Goal: Information Seeking & Learning: Learn about a topic

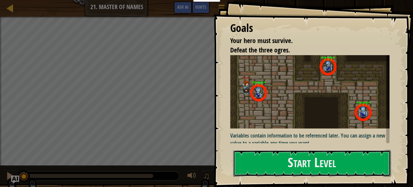
click at [294, 162] on button "Start Level" at bounding box center [312, 163] width 158 height 27
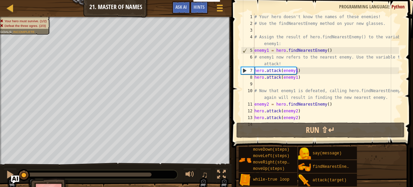
click at [259, 51] on div "# Your hero doesn't know the names of these enemies! # Use the findNearestEnemy…" at bounding box center [326, 73] width 146 height 121
click at [257, 53] on div "# Your hero doesn't know the names of these enemies! # Use the findNearestEnemy…" at bounding box center [326, 67] width 146 height 108
click at [257, 53] on div "# Your hero doesn't know the names of these enemies! # Use the findNearestEnemy…" at bounding box center [326, 73] width 146 height 121
click at [296, 50] on div "# Your hero doesn't know the names of these enemies! # Use the findNearestEnemy…" at bounding box center [326, 73] width 146 height 121
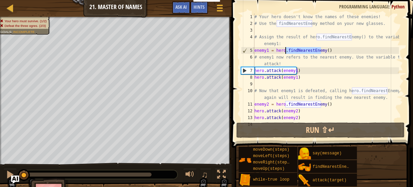
click at [296, 50] on div "# Your hero doesn't know the names of these enemies! # Use the findNearestEnemy…" at bounding box center [326, 73] width 146 height 121
click at [328, 47] on div "# Your hero doesn't know the names of these enemies! # Use the findNearestEnemy…" at bounding box center [326, 73] width 146 height 121
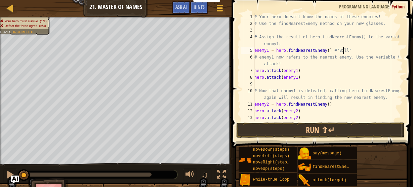
scroll to position [3, 7]
click at [347, 50] on div "# Your hero doesn't know the names of these enemies! # Use the findNearestEnemy…" at bounding box center [326, 73] width 146 height 121
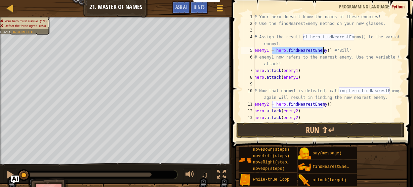
drag, startPoint x: 272, startPoint y: 50, endPoint x: 324, endPoint y: 49, distance: 52.1
click at [324, 49] on div "# Your hero doesn't know the names of these enemies! # Use the findNearestEnemy…" at bounding box center [326, 73] width 146 height 121
click at [264, 48] on div "# Your hero doesn't know the names of these enemies! # Use the findNearestEnemy…" at bounding box center [326, 73] width 146 height 121
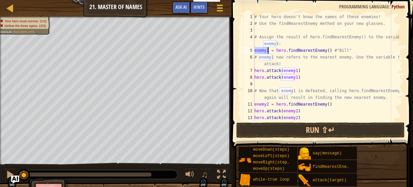
click at [264, 48] on div "# Your hero doesn't know the names of these enemies! # Use the findNearestEnemy…" at bounding box center [326, 73] width 146 height 121
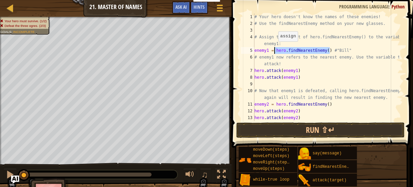
drag, startPoint x: 330, startPoint y: 49, endPoint x: 274, endPoint y: 48, distance: 55.5
click at [274, 48] on div "# Your hero doesn't know the names of these enemies! # Use the findNearestEnemy…" at bounding box center [326, 73] width 146 height 121
click at [284, 126] on button "Run ⇧↵" at bounding box center [320, 129] width 168 height 15
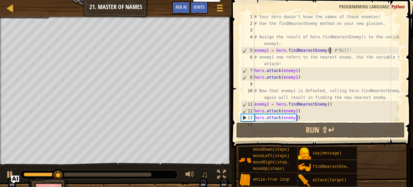
click at [292, 103] on div "# Your hero doesn't know the names of these enemies! # Use the findNearestEnemy…" at bounding box center [326, 73] width 146 height 121
click at [332, 99] on div "# Your hero doesn't know the names of these enemies! # Use the findNearestEnemy…" at bounding box center [326, 73] width 146 height 121
click at [330, 104] on div "# Your hero doesn't know the names of these enemies! # Use the findNearestEnemy…" at bounding box center [326, 73] width 146 height 121
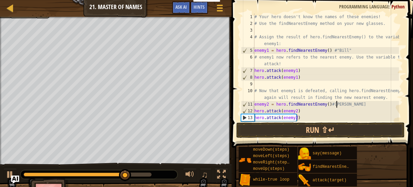
scroll to position [47, 0]
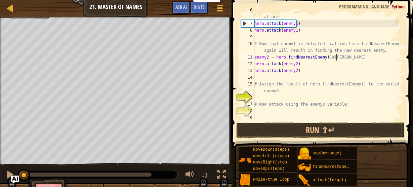
drag, startPoint x: 139, startPoint y: 173, endPoint x: 11, endPoint y: 174, distance: 128.4
click at [11, 174] on div "♫" at bounding box center [116, 173] width 232 height 20
type textarea "enemy2 = hero.findNearestEnemy()#[PERSON_NAME]"
click at [10, 174] on div at bounding box center [10, 174] width 9 height 9
click at [271, 95] on div "# enemy1 now refers to the nearest enemy. Use the variable to attack! hero . at…" at bounding box center [326, 71] width 146 height 128
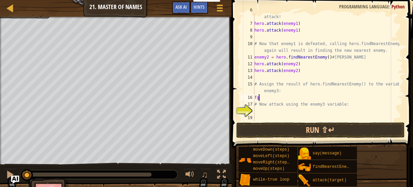
scroll to position [3, 0]
type textarea "f"
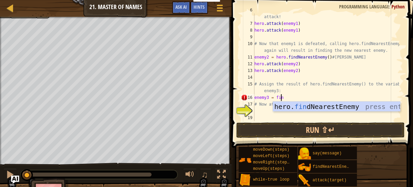
scroll to position [3, 2]
type textarea "enemy3 = find"
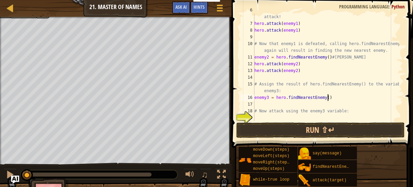
scroll to position [3, 6]
type textarea "enemy3 = hero.findNearestEnemy() #[PERSON_NAME]"
click at [260, 103] on div "# enemy1 now refers to the nearest enemy. Use the variable to attack! hero . at…" at bounding box center [326, 71] width 146 height 128
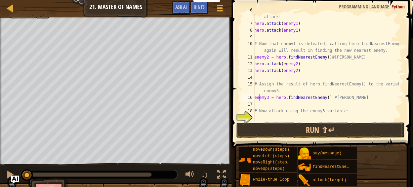
click at [258, 98] on div "# enemy1 now refers to the nearest enemy. Use the variable to attack! hero . at…" at bounding box center [326, 71] width 146 height 128
type textarea "enemy3 = hero.findNearestEnemy() #[PERSON_NAME]"
click at [258, 98] on div "# enemy1 now refers to the nearest enemy. Use the variable to attack! hero . at…" at bounding box center [326, 71] width 146 height 128
click at [329, 104] on div "# enemy1 now refers to the nearest enemy. Use the variable to attack! hero . at…" at bounding box center [326, 71] width 146 height 128
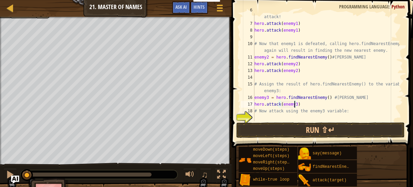
click at [265, 95] on div "# enemy1 now refers to the nearest enemy. Use the variable to attack! hero . at…" at bounding box center [326, 71] width 146 height 128
type textarea "enemy3 = hero.findNearestEnemy() #[PERSON_NAME]"
